Goal: Transaction & Acquisition: Obtain resource

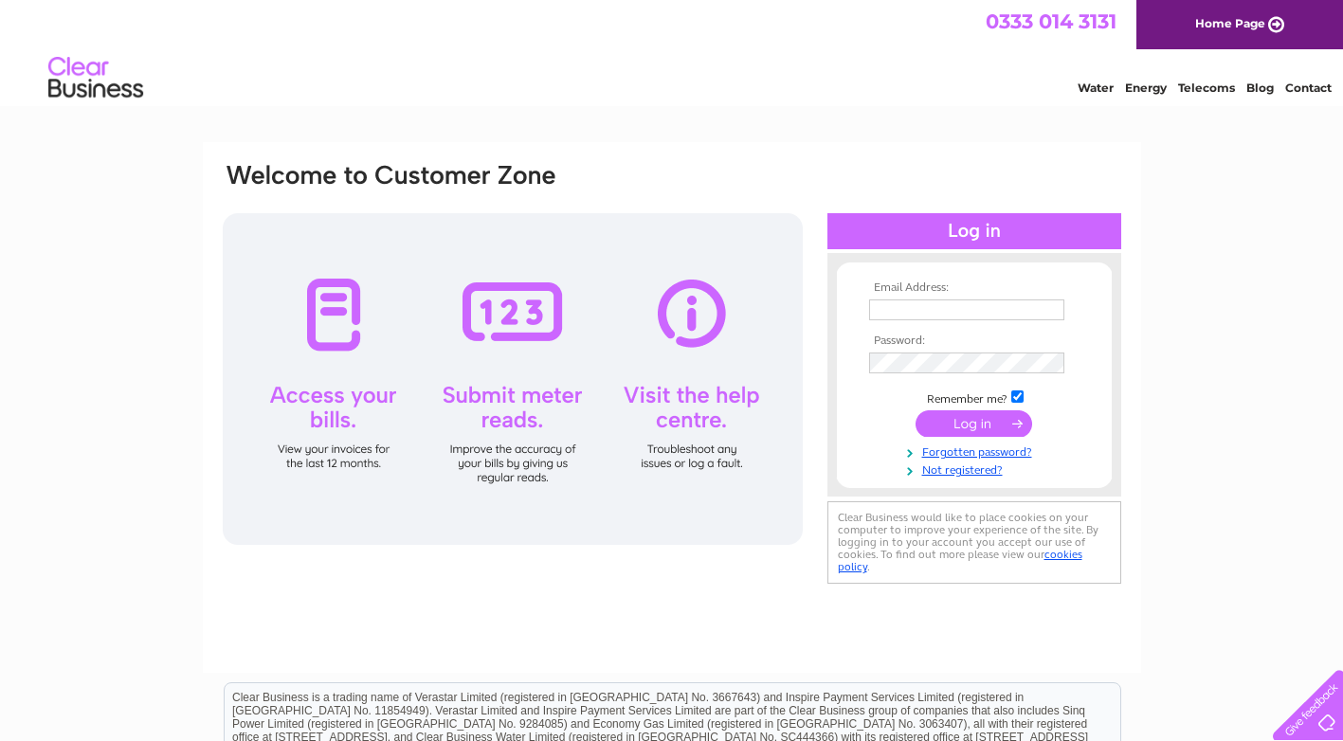
click at [900, 319] on td at bounding box center [974, 310] width 220 height 30
click at [901, 316] on input "text" at bounding box center [966, 309] width 195 height 21
type input "mail@exoticpalmsandspas.co.uk"
click at [915, 412] on input "submit" at bounding box center [973, 425] width 117 height 27
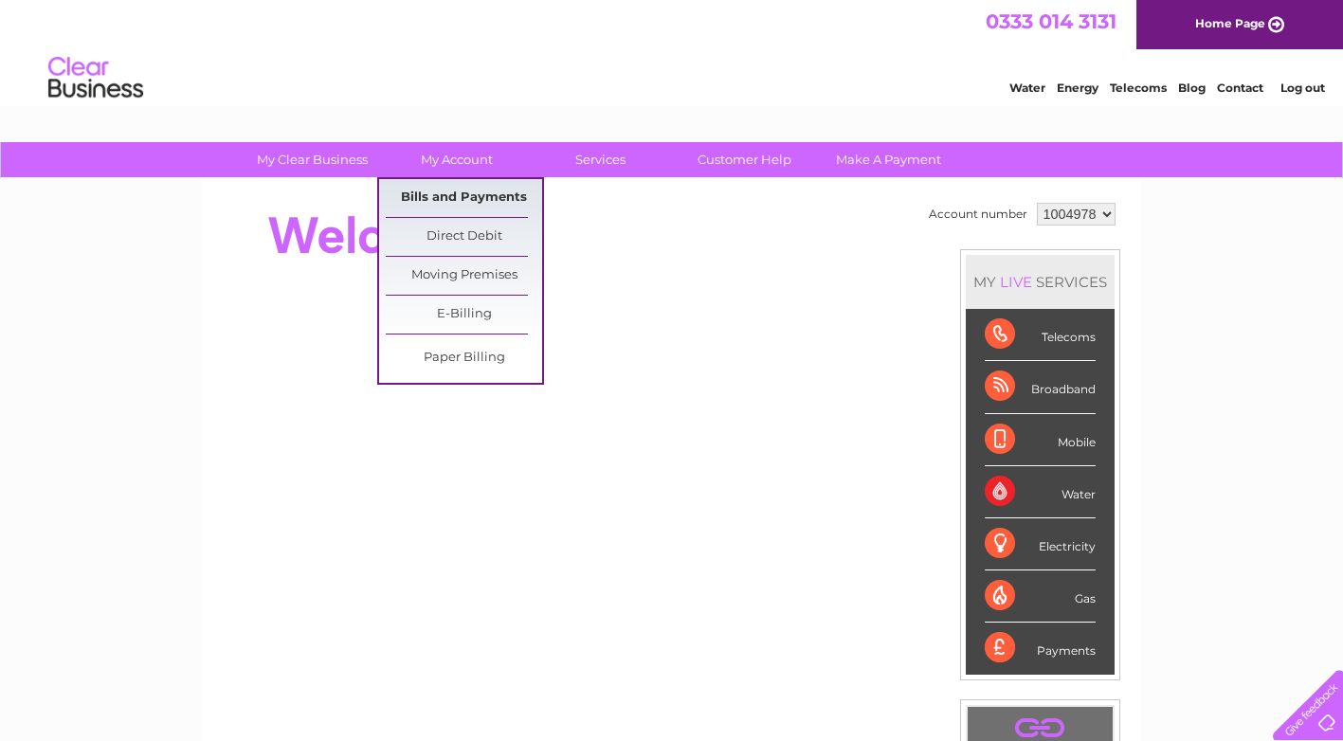
click at [428, 203] on link "Bills and Payments" at bounding box center [464, 198] width 156 height 38
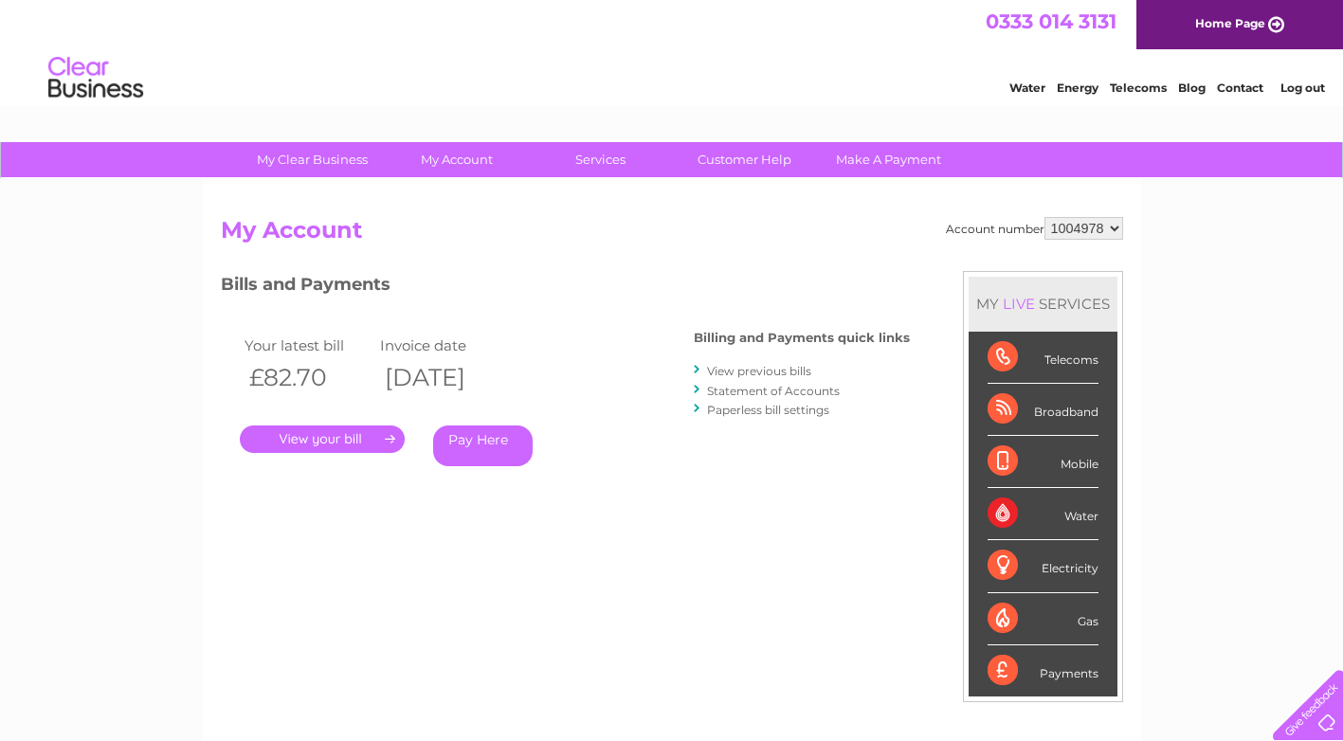
click at [339, 441] on link "." at bounding box center [322, 438] width 165 height 27
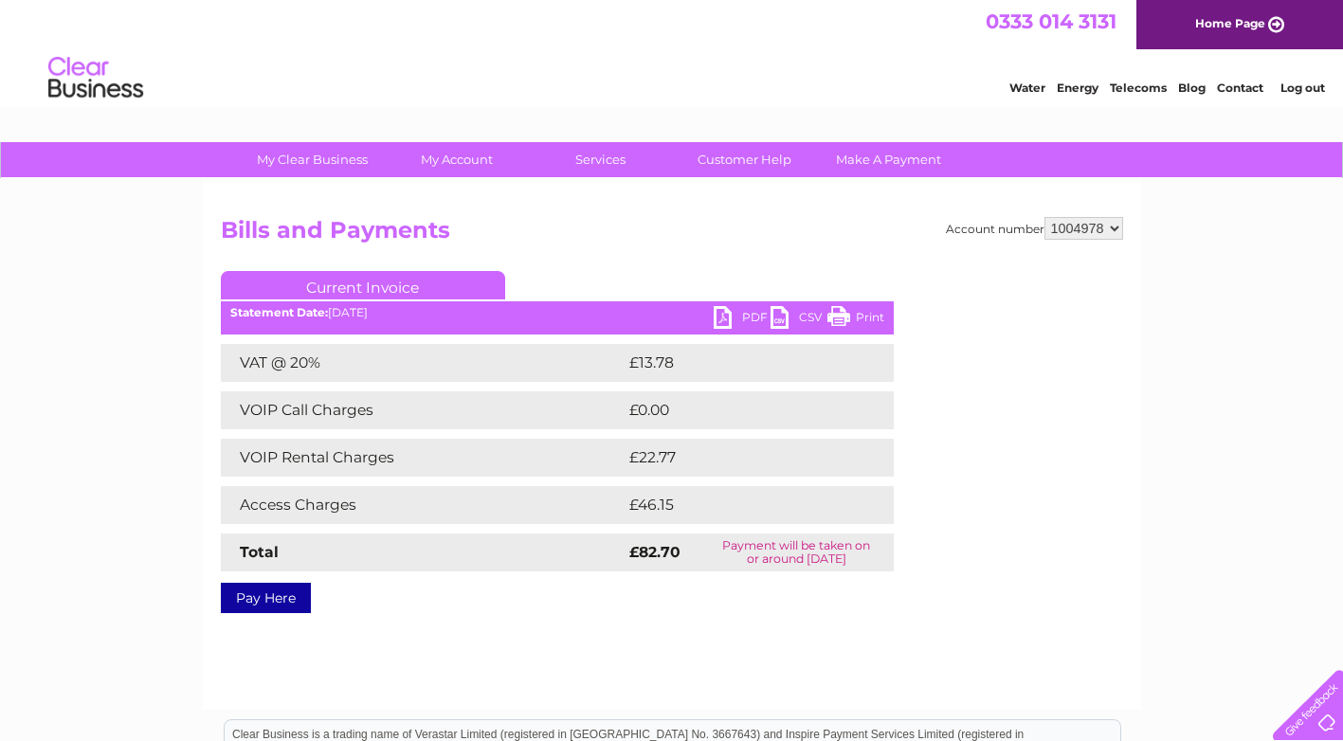
click at [745, 312] on link "PDF" at bounding box center [742, 319] width 57 height 27
click at [1282, 86] on link "Log out" at bounding box center [1302, 88] width 45 height 14
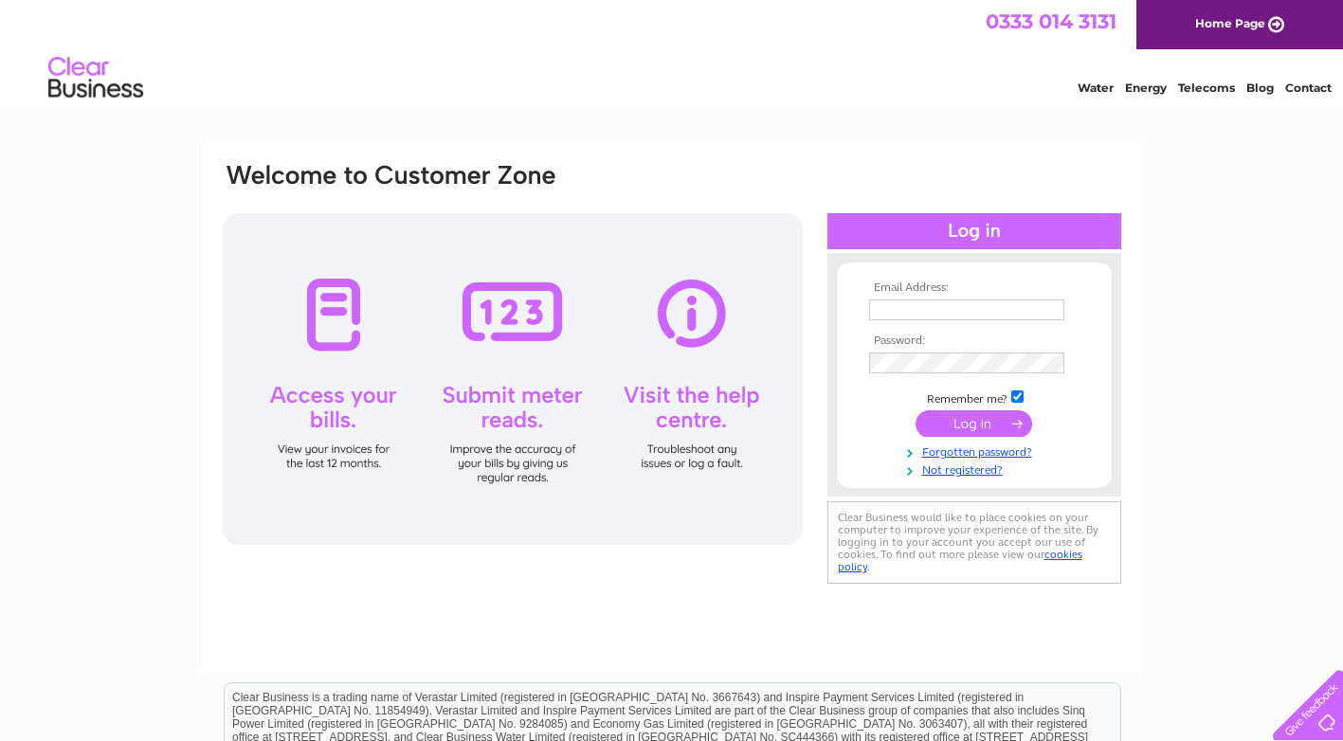
click at [968, 314] on input "text" at bounding box center [966, 309] width 195 height 21
type input "epsalarms@gmail.com"
click at [915, 412] on input "submit" at bounding box center [973, 425] width 117 height 27
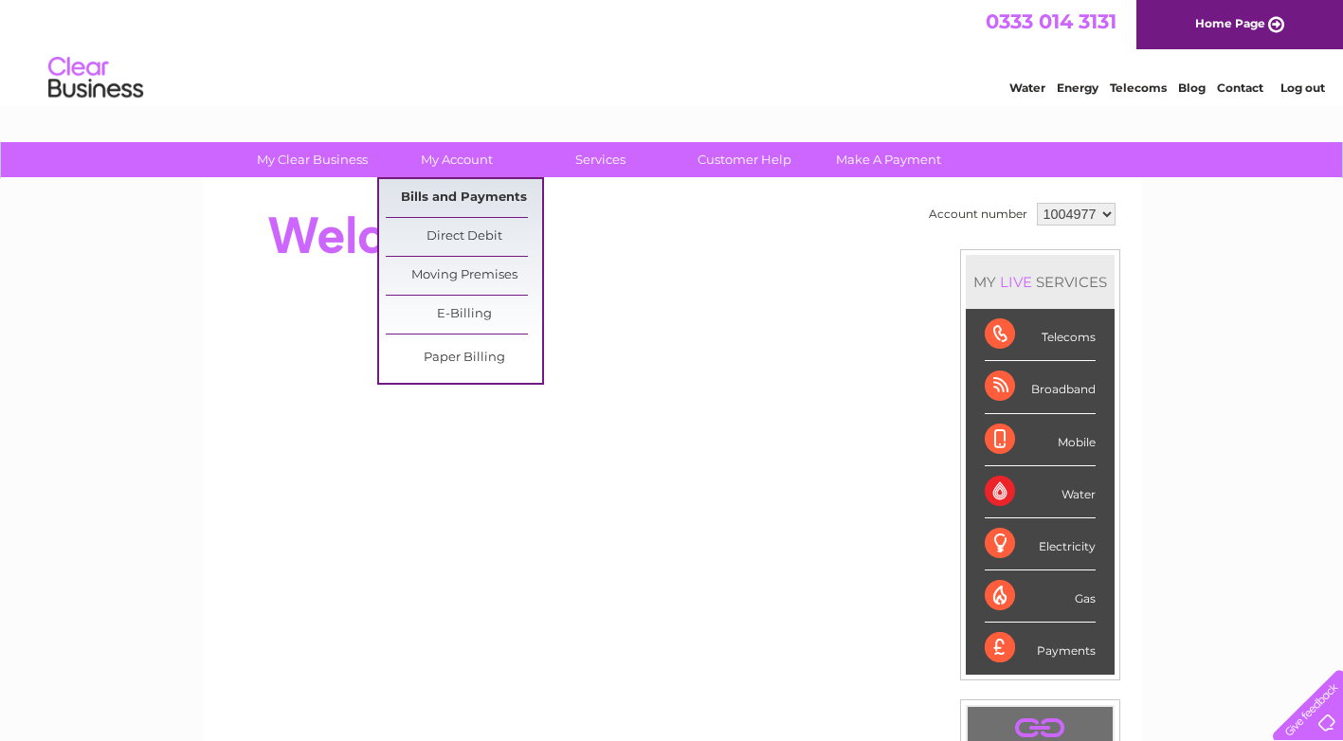
click at [470, 200] on link "Bills and Payments" at bounding box center [464, 198] width 156 height 38
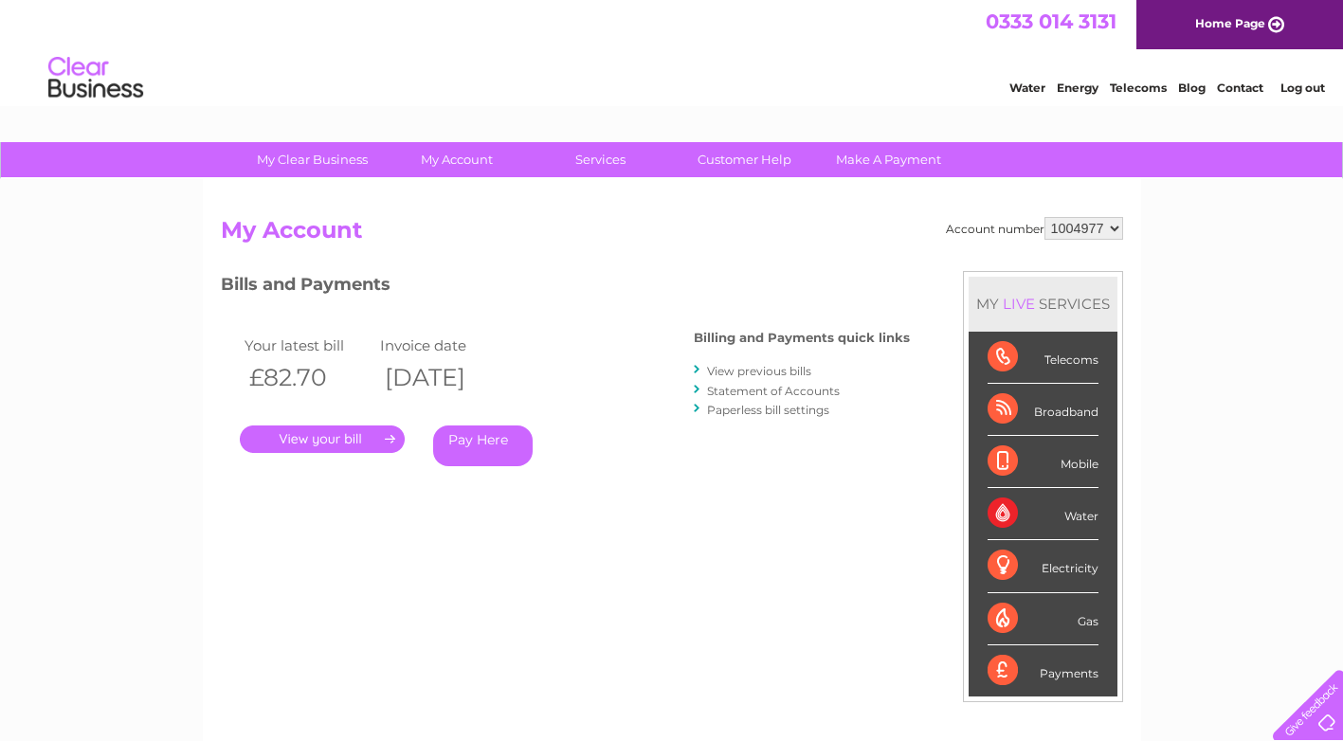
click at [346, 442] on link "." at bounding box center [322, 438] width 165 height 27
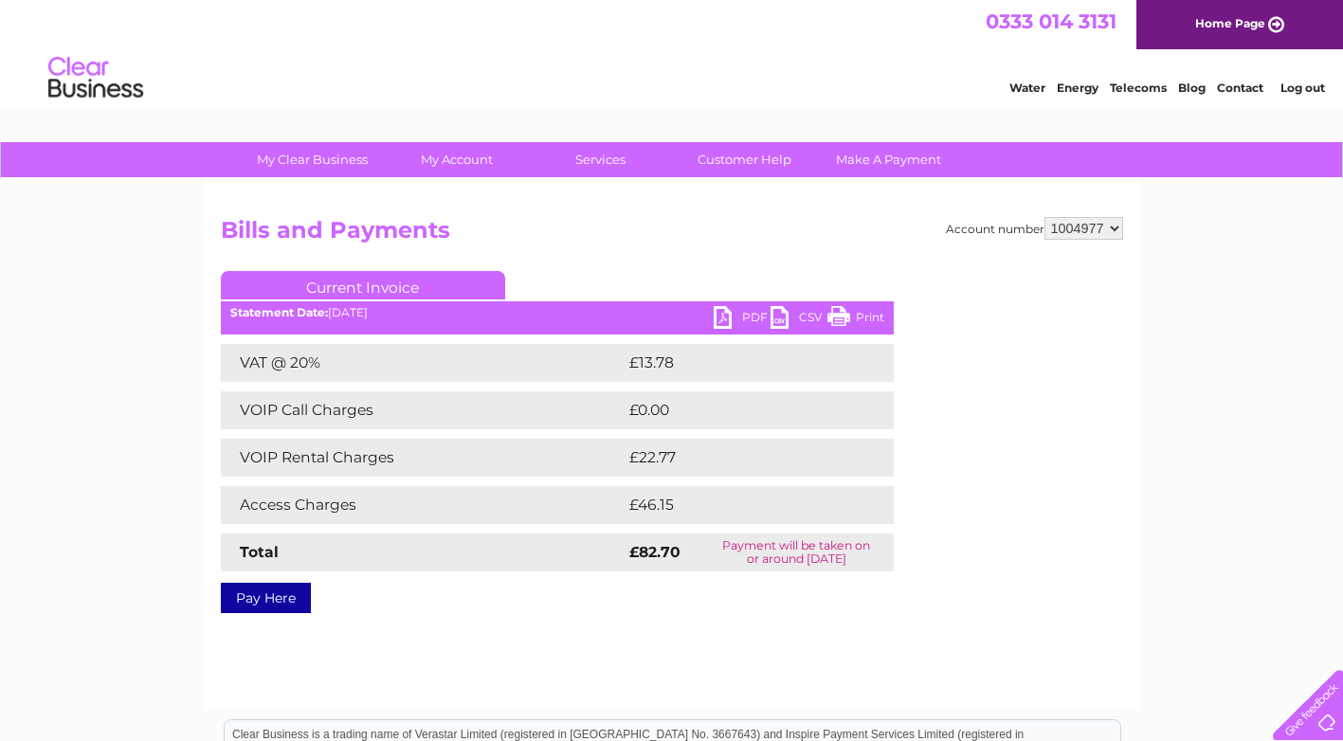
click at [718, 315] on link "PDF" at bounding box center [742, 319] width 57 height 27
click at [1224, 300] on div "My Clear Business Login Details My Details My Preferences Link Account My Accou…" at bounding box center [671, 588] width 1343 height 892
